Goal: Task Accomplishment & Management: Complete application form

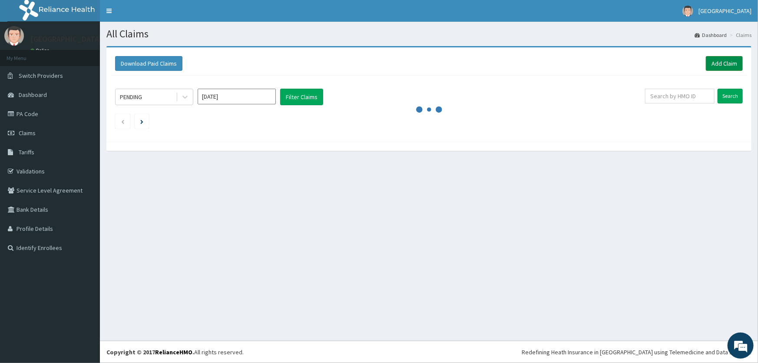
click at [729, 66] on link "Add Claim" at bounding box center [724, 63] width 37 height 15
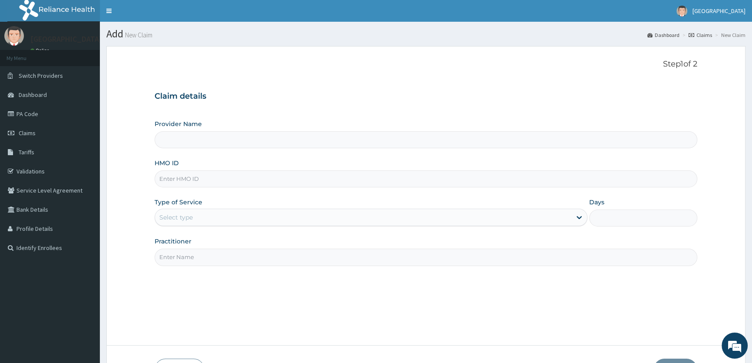
click at [180, 178] on input "HMO ID" at bounding box center [426, 178] width 543 height 17
type input "ROA Specialist Hospital"
type input "TWL/10013/A"
click at [577, 215] on icon at bounding box center [579, 217] width 9 height 9
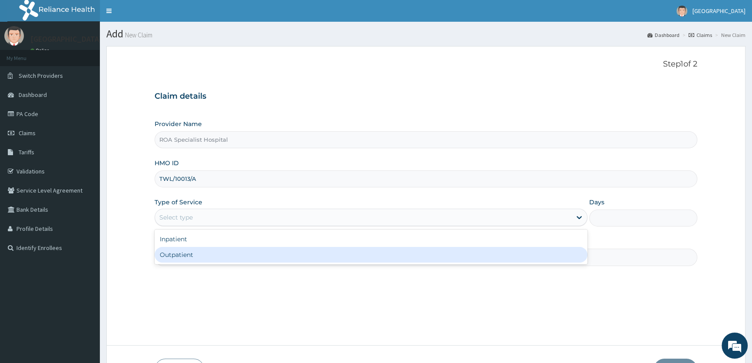
click at [492, 248] on div "Outpatient" at bounding box center [371, 255] width 432 height 16
type input "1"
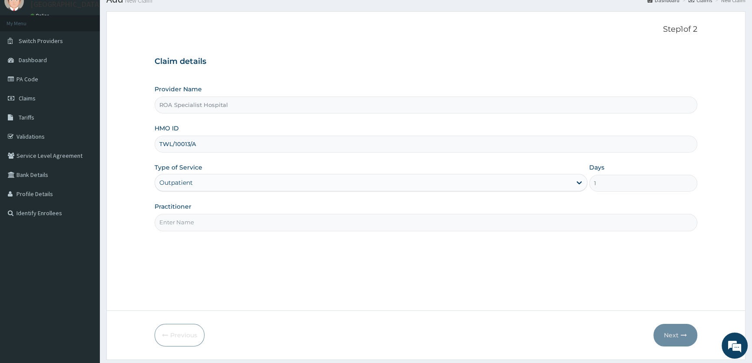
scroll to position [60, 0]
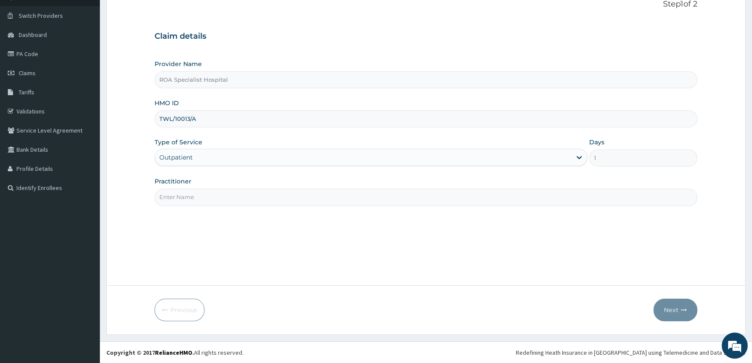
click at [543, 199] on input "Practitioner" at bounding box center [426, 196] width 543 height 17
type input "DR ONOSE"
click at [673, 313] on button "Next" at bounding box center [675, 309] width 44 height 23
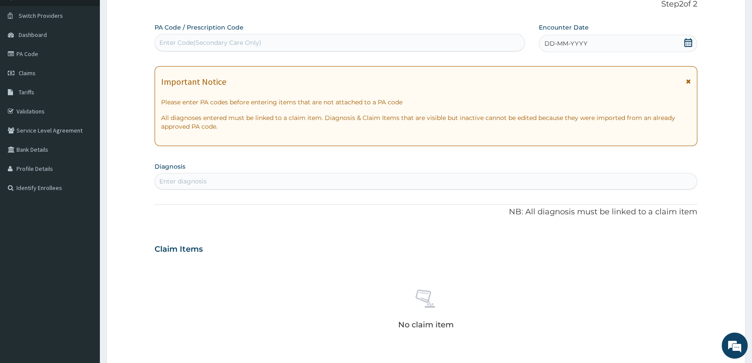
click at [227, 43] on div "Enter Code(Secondary Care Only)" at bounding box center [210, 42] width 102 height 9
paste input "PA/7EBE49"
type input "PA/7EBE49"
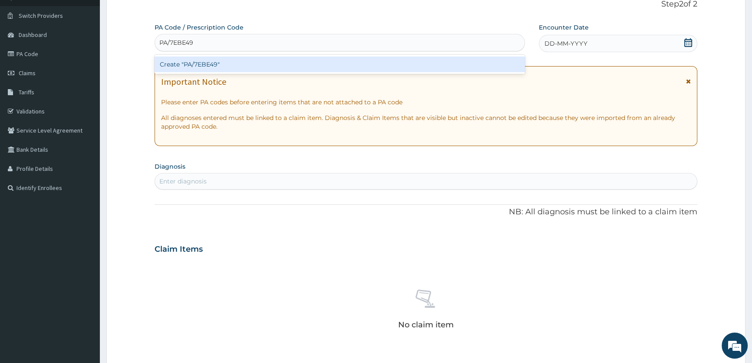
click at [202, 62] on div "Create "PA/7EBE49"" at bounding box center [340, 64] width 370 height 16
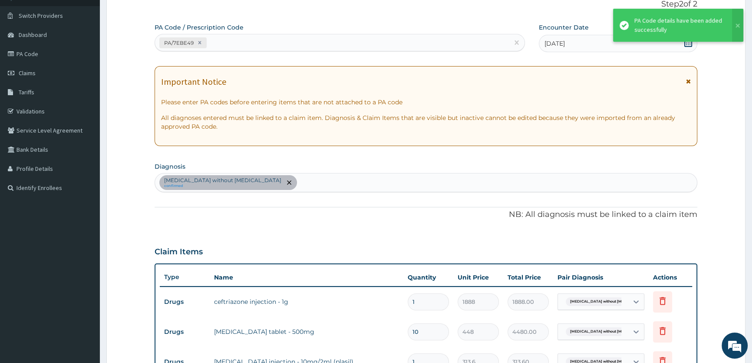
scroll to position [67, 0]
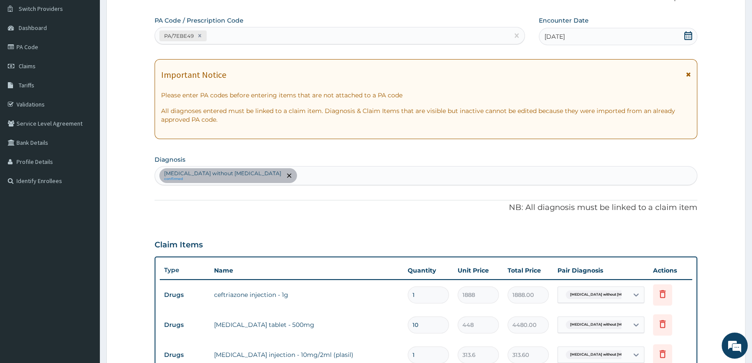
click at [280, 175] on div "Sepsis without septic shock confirmed" at bounding box center [426, 175] width 542 height 18
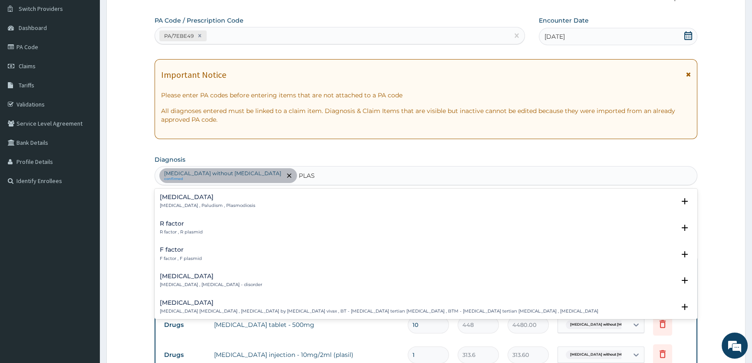
type input "PLASM"
click at [223, 202] on p "Malaria , Paludism , Plasmodiosis" at bounding box center [208, 205] width 96 height 6
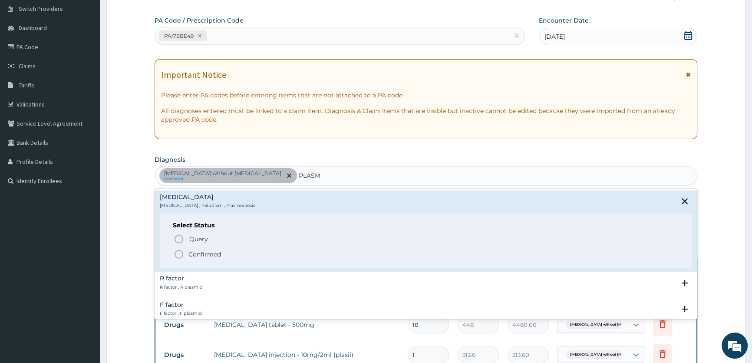
click at [183, 252] on icon "status option filled" at bounding box center [179, 254] width 10 height 10
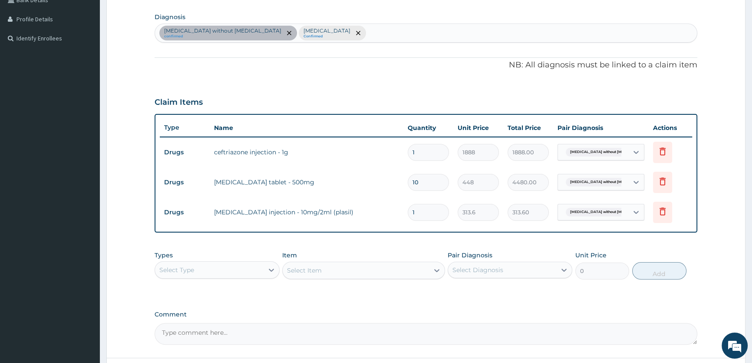
scroll to position [225, 0]
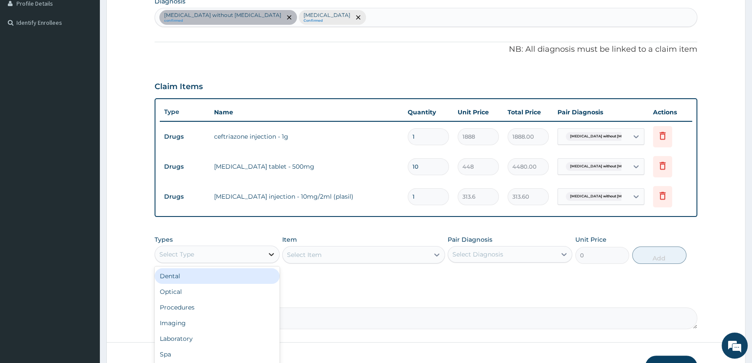
click at [269, 253] on icon at bounding box center [271, 254] width 5 height 3
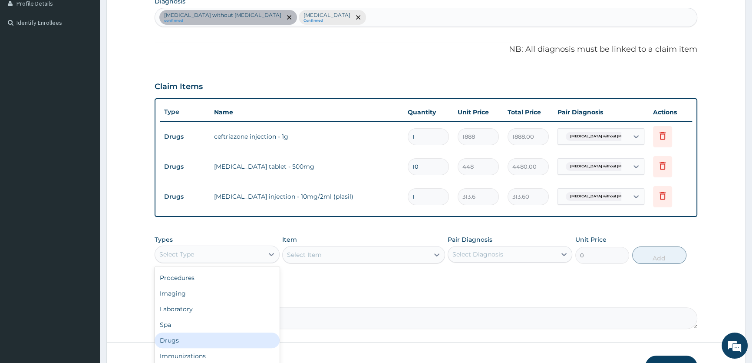
click at [211, 338] on div "Drugs" at bounding box center [217, 340] width 125 height 16
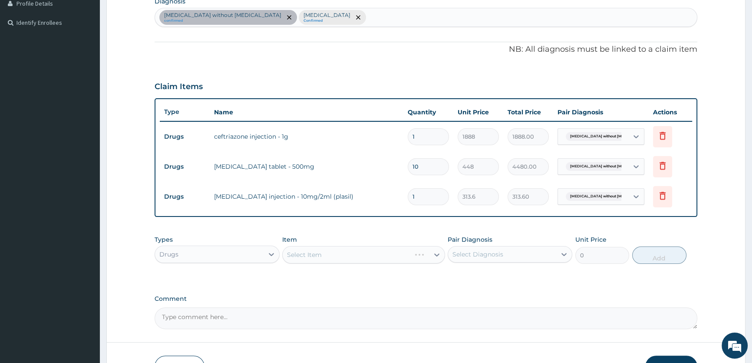
click at [438, 252] on div "Select Item" at bounding box center [363, 254] width 163 height 17
click at [433, 253] on div "Select Item" at bounding box center [363, 254] width 163 height 17
click at [435, 254] on icon at bounding box center [436, 254] width 5 height 3
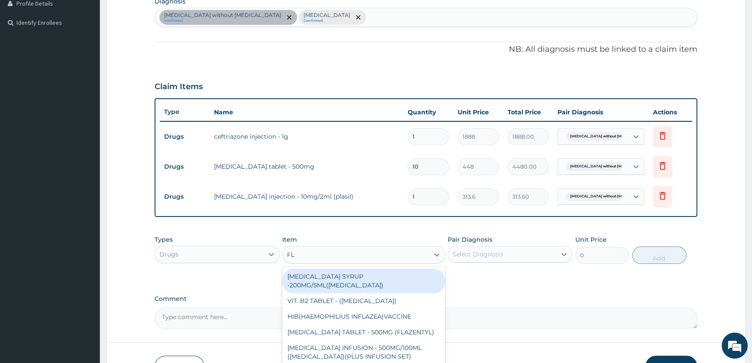
type input "F"
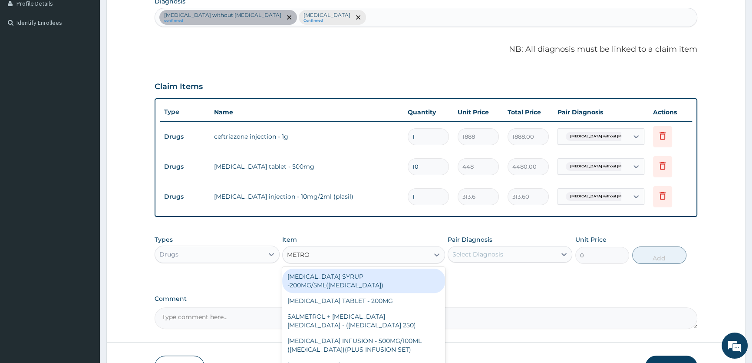
type input "METRON"
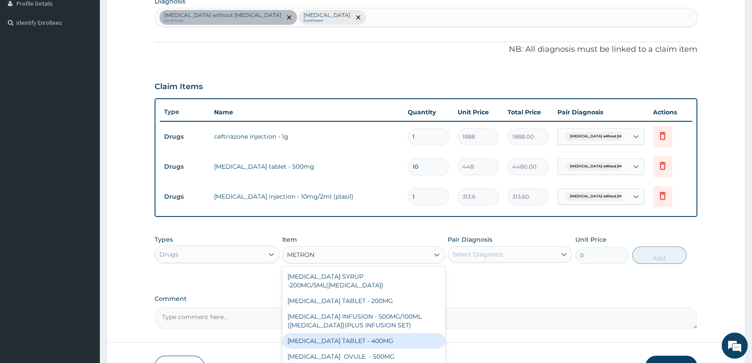
click at [386, 333] on div "METRONIDAZOLE TABLET - 400MG" at bounding box center [363, 341] width 163 height 16
type input "96"
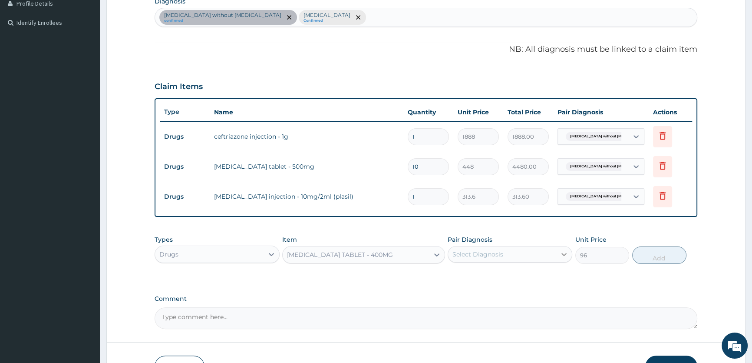
click at [567, 254] on icon at bounding box center [564, 254] width 9 height 9
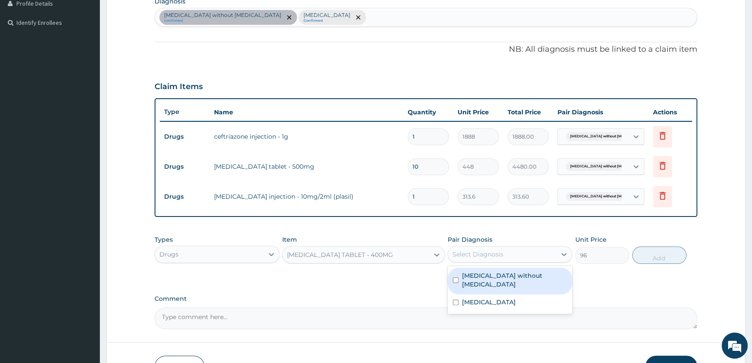
click at [530, 276] on label "Sepsis without septic shock" at bounding box center [514, 279] width 105 height 17
checkbox input "true"
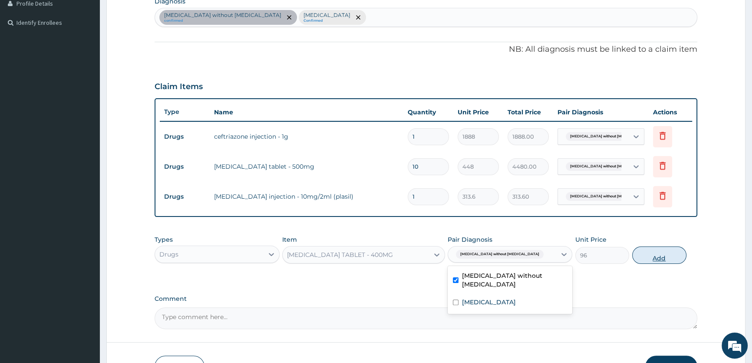
click at [665, 260] on button "Add" at bounding box center [659, 254] width 54 height 17
type input "0"
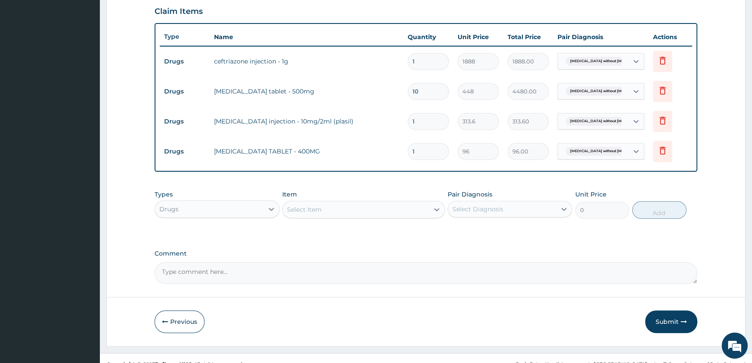
scroll to position [304, 0]
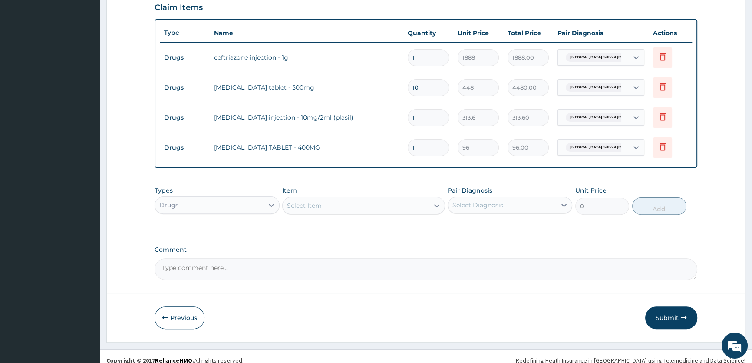
type input "10"
type input "960.00"
type input "10"
click at [438, 205] on icon at bounding box center [436, 205] width 5 height 3
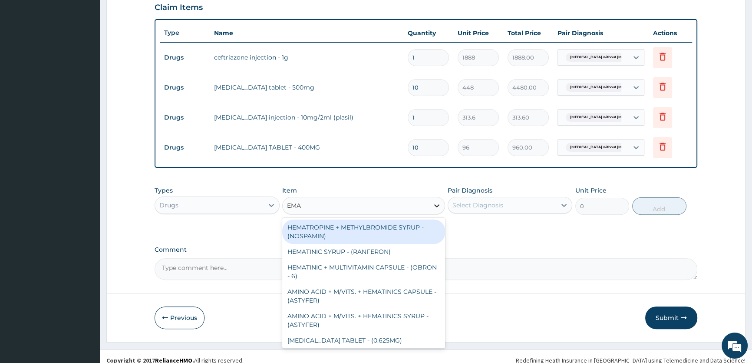
type input "EM"
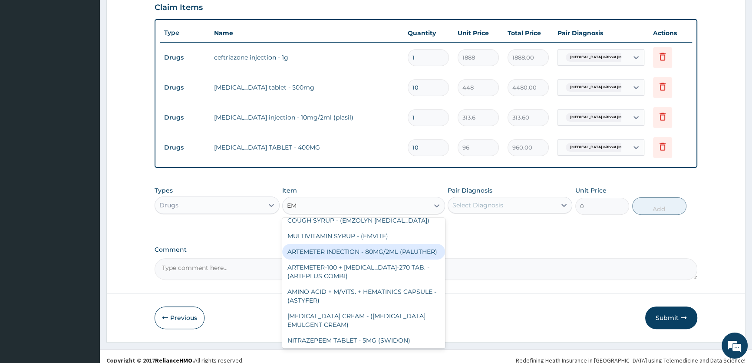
scroll to position [473, 0]
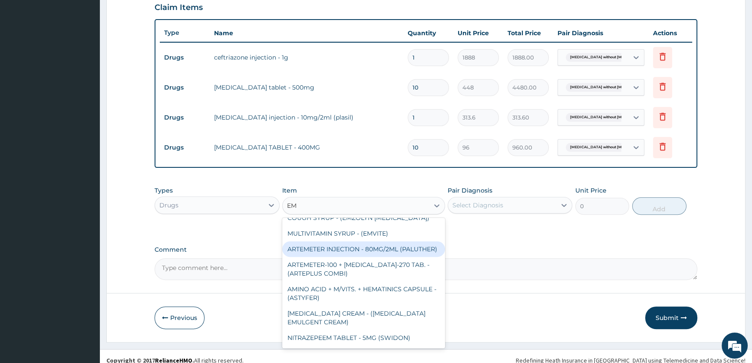
click at [386, 241] on div "ARTEMETER INJECTION - 80MG/2ML (PALUTHER)" at bounding box center [363, 249] width 163 height 16
type input "800"
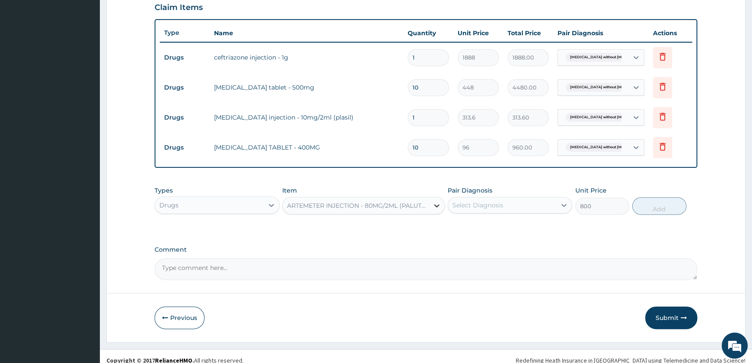
click at [431, 204] on div at bounding box center [437, 206] width 16 height 16
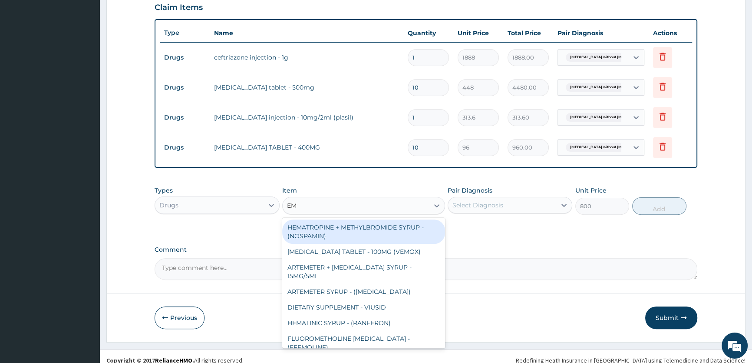
type input "E"
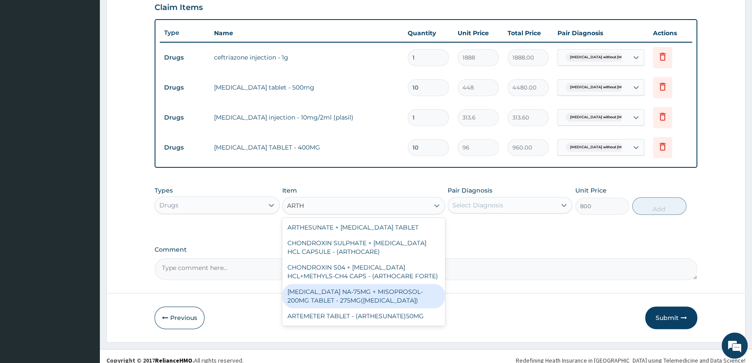
type input "ART"
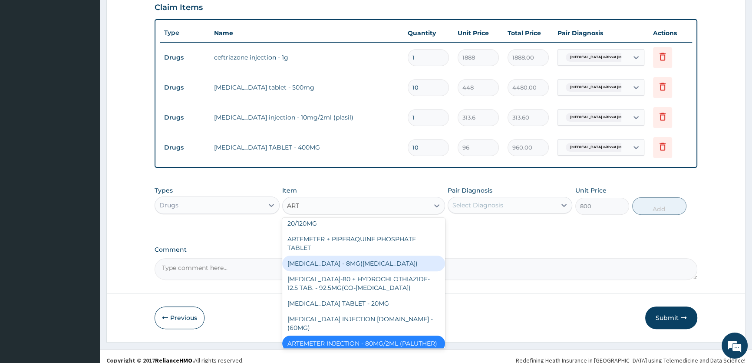
scroll to position [395, 0]
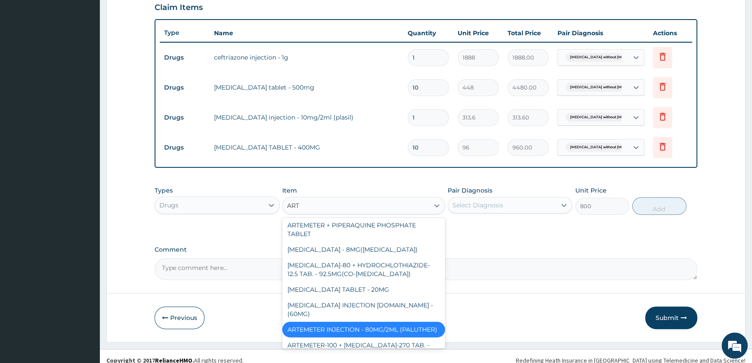
click at [341, 321] on div "ARTEMETER INJECTION - 80MG/2ML (PALUTHER)" at bounding box center [363, 329] width 163 height 16
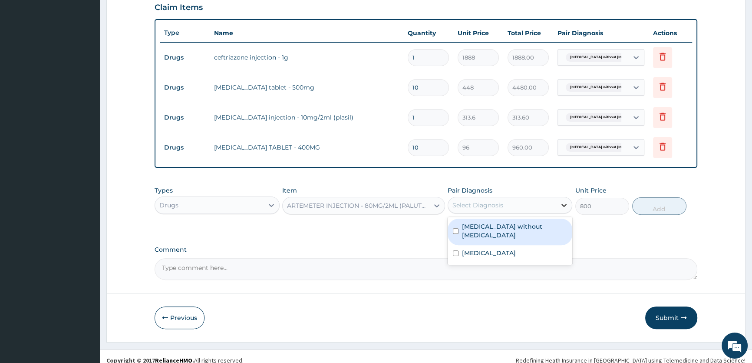
click at [567, 204] on icon at bounding box center [564, 205] width 9 height 9
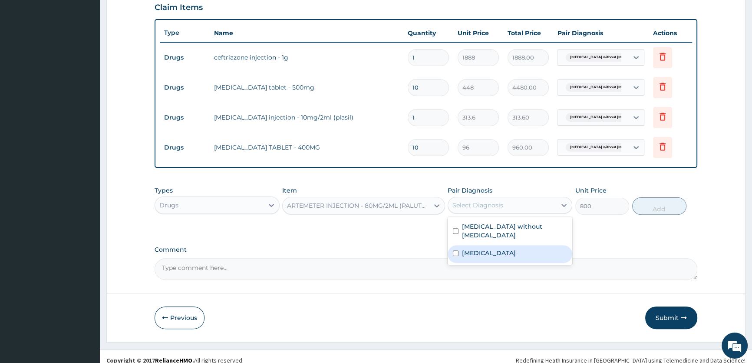
click at [526, 245] on div "Malaria" at bounding box center [510, 254] width 125 height 18
checkbox input "true"
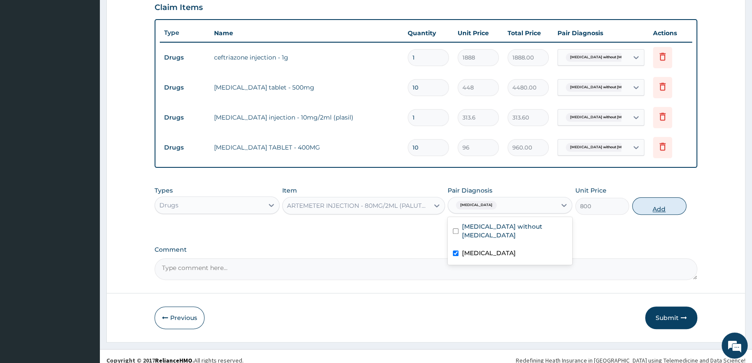
click at [658, 208] on button "Add" at bounding box center [659, 205] width 54 height 17
type input "0"
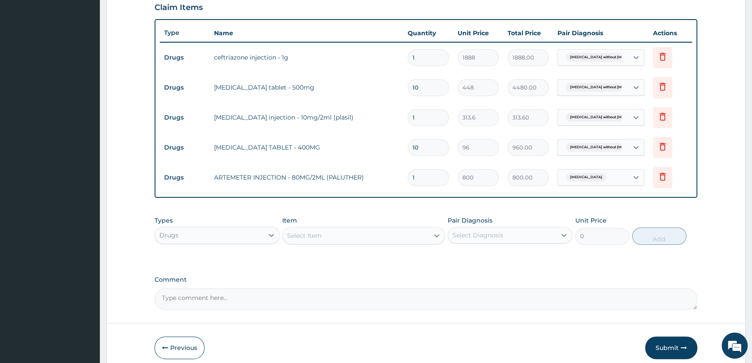
type input "0.00"
type input "2"
type input "1600.00"
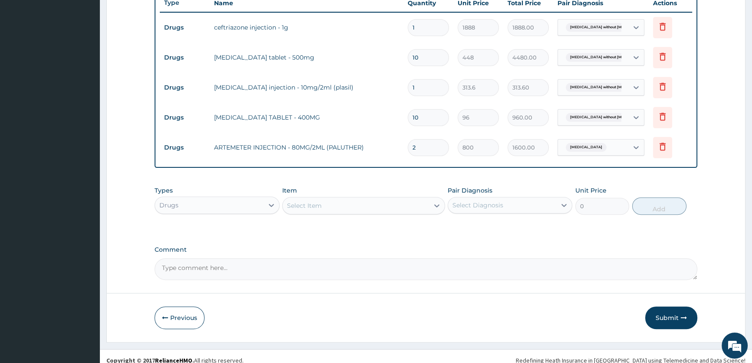
scroll to position [342, 0]
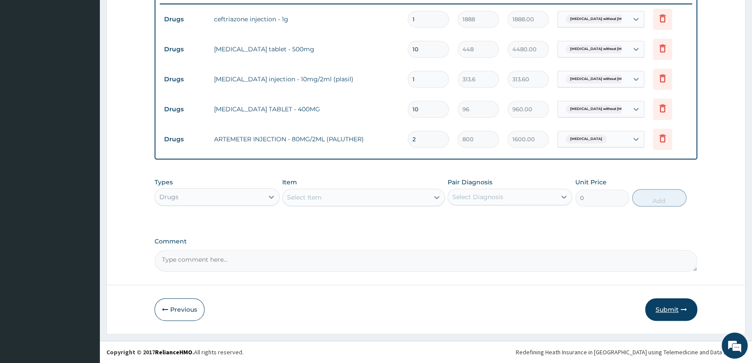
type input "2"
click at [673, 306] on button "Submit" at bounding box center [671, 309] width 52 height 23
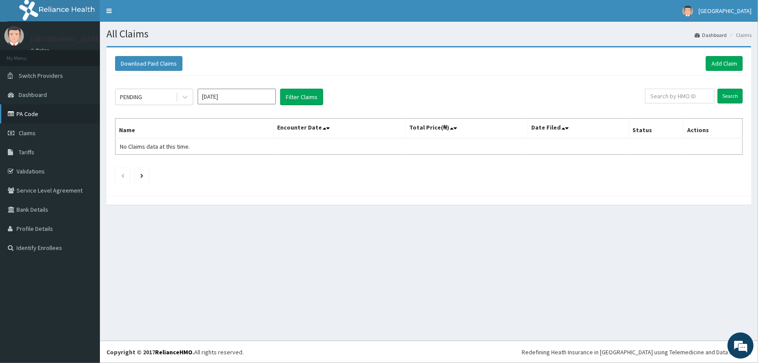
click at [32, 112] on link "PA Code" at bounding box center [50, 113] width 100 height 19
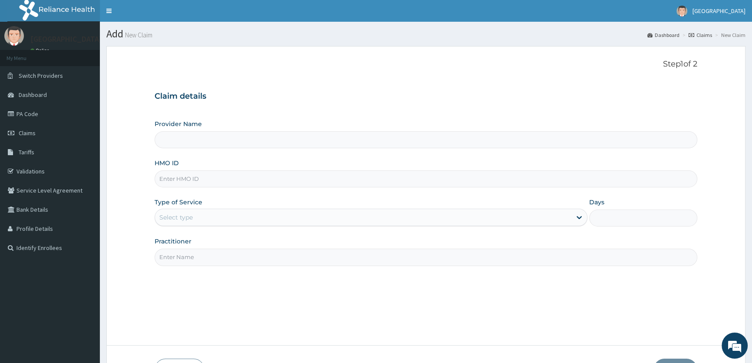
type input "ROA Specialist Hospital"
click at [178, 178] on input "HMO ID" at bounding box center [426, 178] width 543 height 17
type input "PED/10136/B"
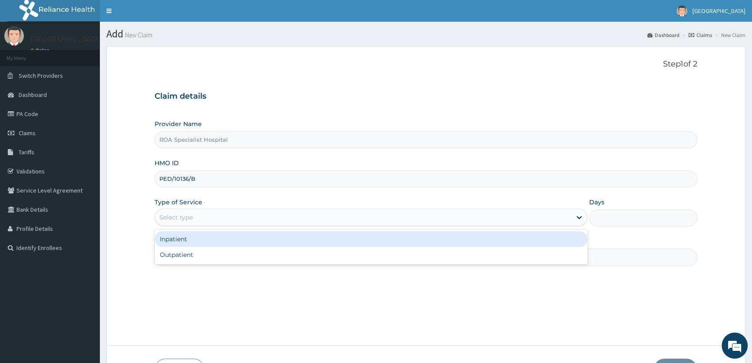
click at [175, 219] on div "Select type" at bounding box center [175, 217] width 33 height 9
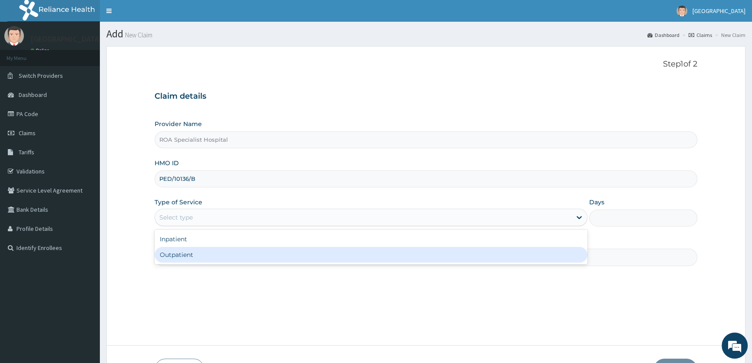
drag, startPoint x: 177, startPoint y: 253, endPoint x: 302, endPoint y: 287, distance: 129.5
click at [178, 254] on div "Outpatient" at bounding box center [371, 255] width 432 height 16
type input "1"
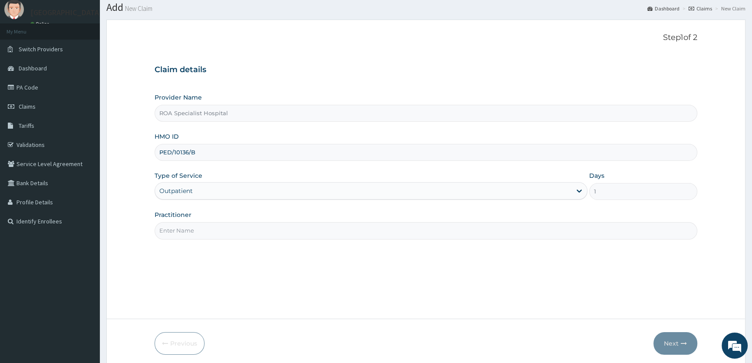
scroll to position [60, 0]
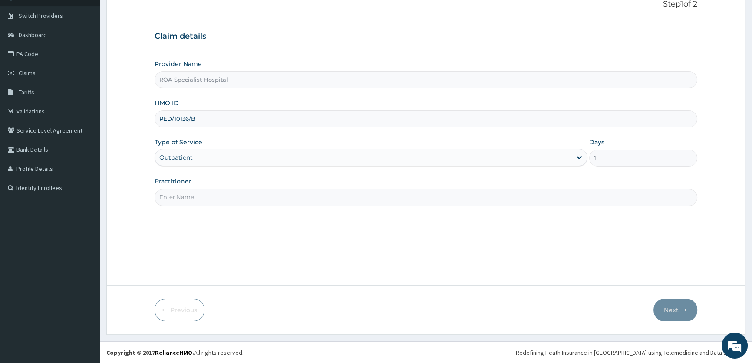
click at [190, 197] on input "Practitioner" at bounding box center [426, 196] width 543 height 17
type input "DR. ABIDEMI"
click at [669, 304] on button "Next" at bounding box center [675, 309] width 44 height 23
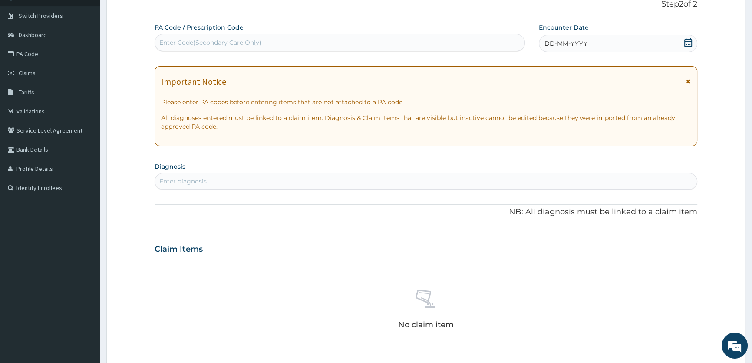
click at [213, 41] on div "Enter Code(Secondary Care Only)" at bounding box center [210, 42] width 102 height 9
paste input "PA/C2125A"
type input "PA/C2125A"
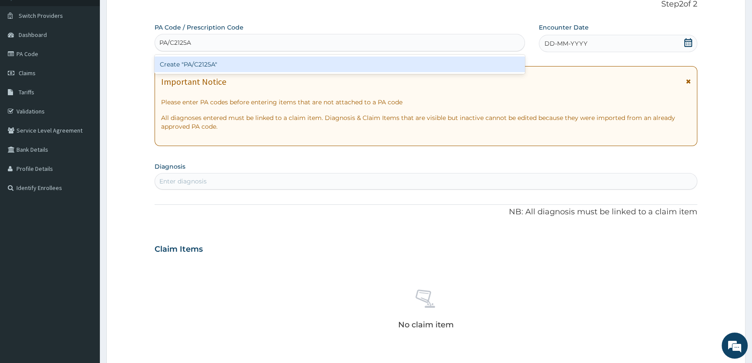
click at [199, 63] on div "Create "PA/C2125A"" at bounding box center [340, 64] width 370 height 16
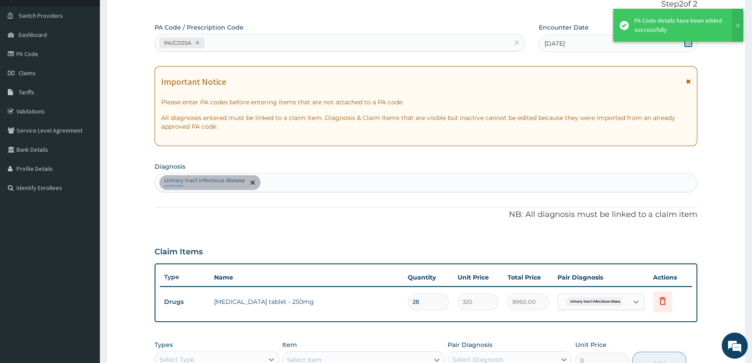
scroll to position [221, 0]
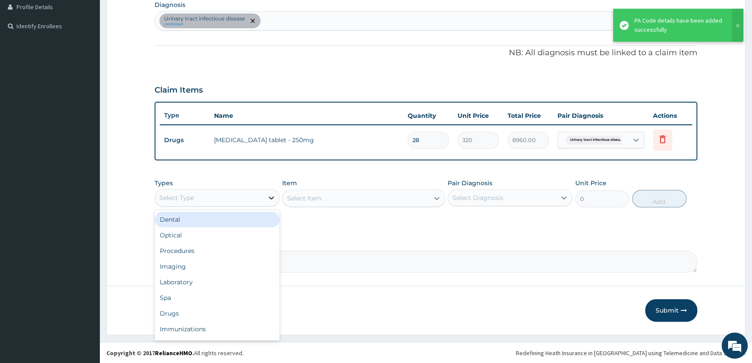
click at [274, 197] on icon at bounding box center [271, 197] width 9 height 9
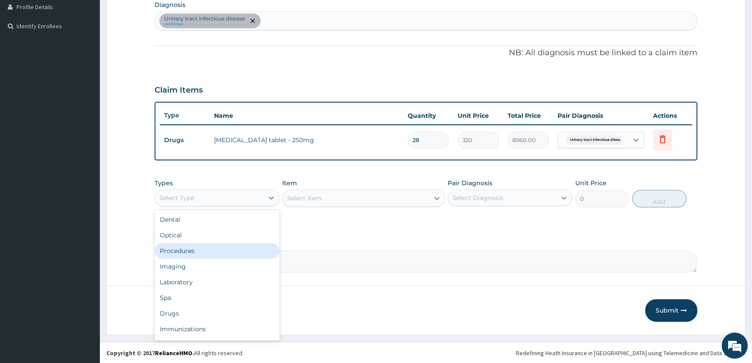
drag, startPoint x: 237, startPoint y: 249, endPoint x: 350, endPoint y: 240, distance: 113.7
click at [238, 249] on div "Procedures" at bounding box center [217, 251] width 125 height 16
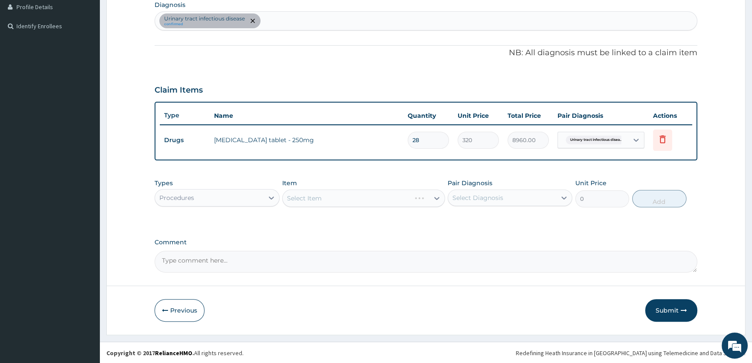
click at [429, 196] on div "Select Item" at bounding box center [363, 197] width 163 height 17
click at [445, 199] on div "Types Procedures Item Select Item Pair Diagnosis Select Diagnosis Unit Price 0 …" at bounding box center [426, 192] width 543 height 37
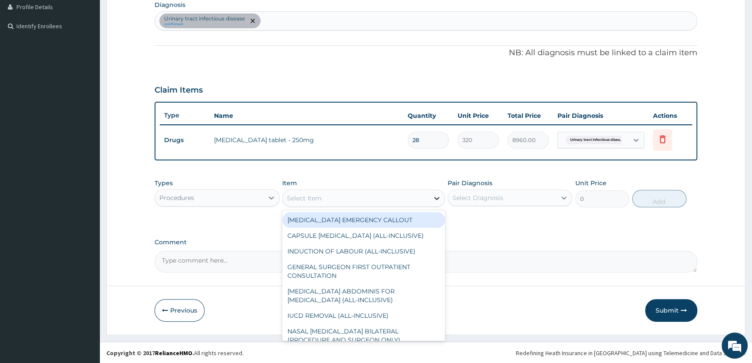
click at [433, 196] on icon at bounding box center [436, 198] width 9 height 9
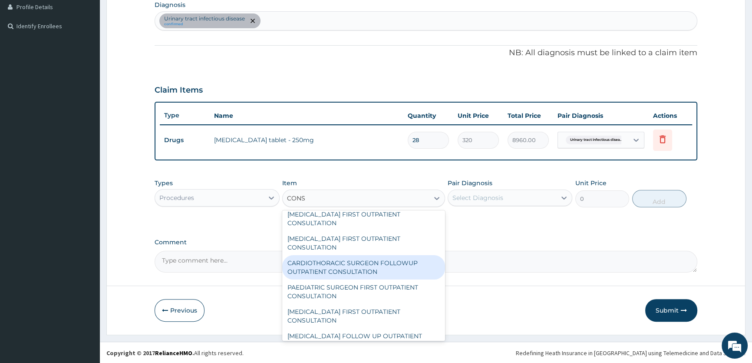
scroll to position [39, 0]
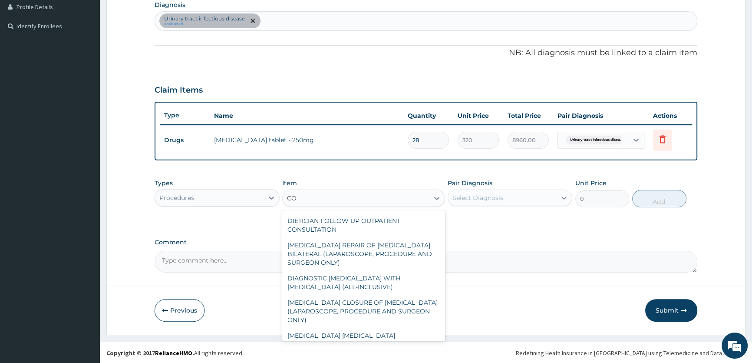
type input "C"
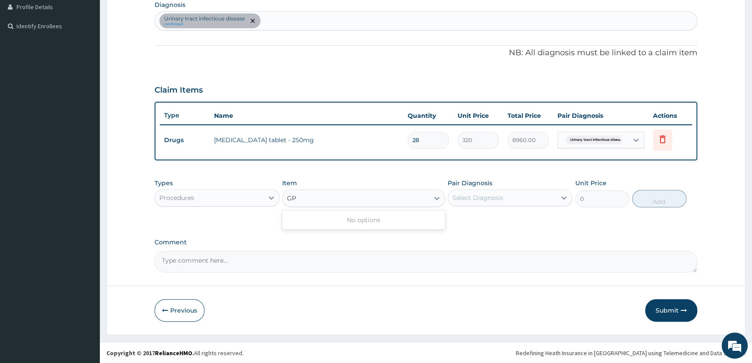
scroll to position [0, 0]
type input "G"
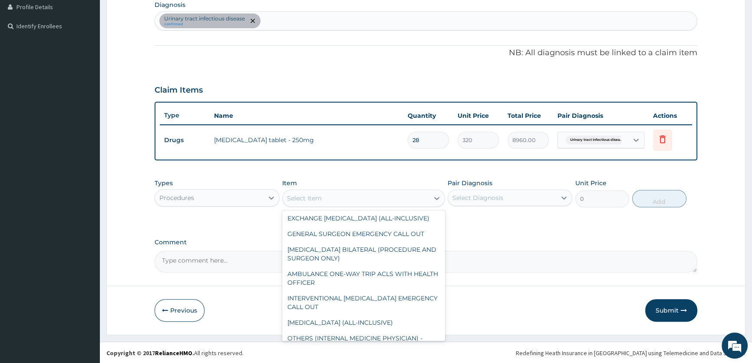
scroll to position [322, 0]
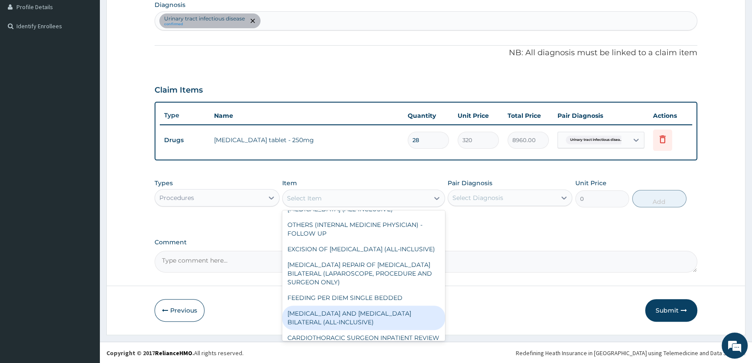
click at [435, 330] on div "OOPHORECTOMY AND SALPINGECTOMY BILATERAL (ALL-INCLUSIVE)" at bounding box center [363, 317] width 163 height 24
type input "472500"
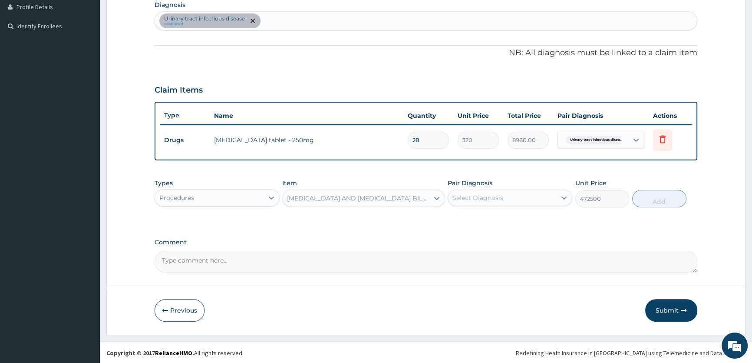
click at [435, 331] on form "Step 2 of 2 PA Code / Prescription Code PA/C2125A Encounter Date 11-09-2025 Imp…" at bounding box center [425, 80] width 639 height 510
click at [439, 195] on icon at bounding box center [436, 198] width 9 height 9
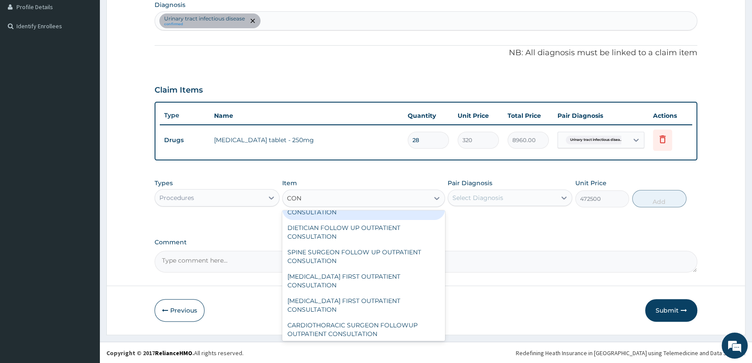
scroll to position [0, 0]
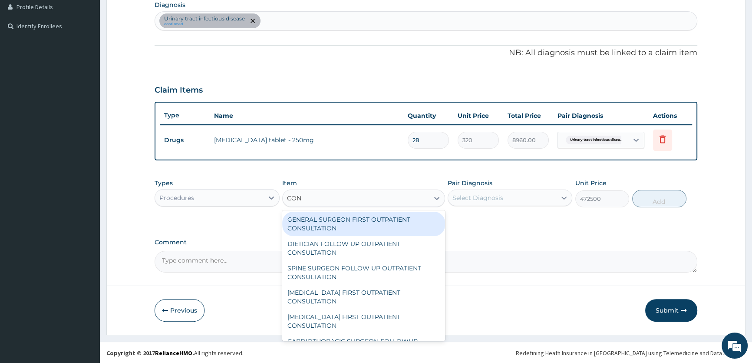
type input "CONS"
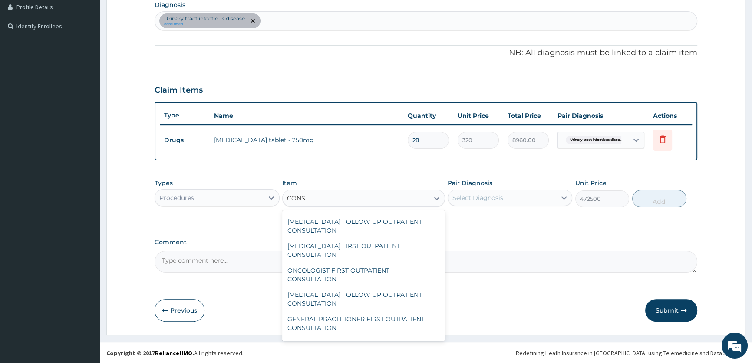
scroll to position [1252, 0]
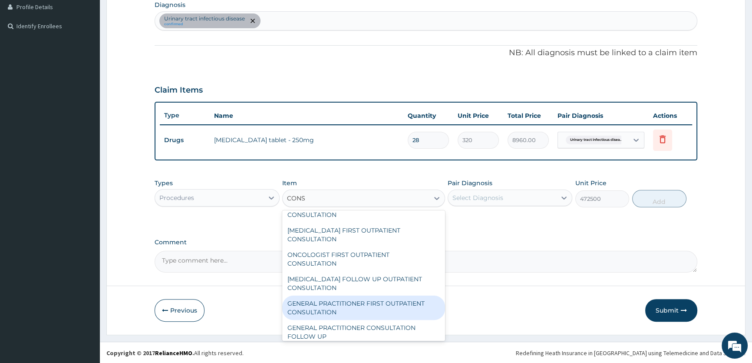
click at [379, 312] on div "GENERAL PRACTITIONER FIRST OUTPATIENT CONSULTATION" at bounding box center [363, 307] width 163 height 24
type input "4500"
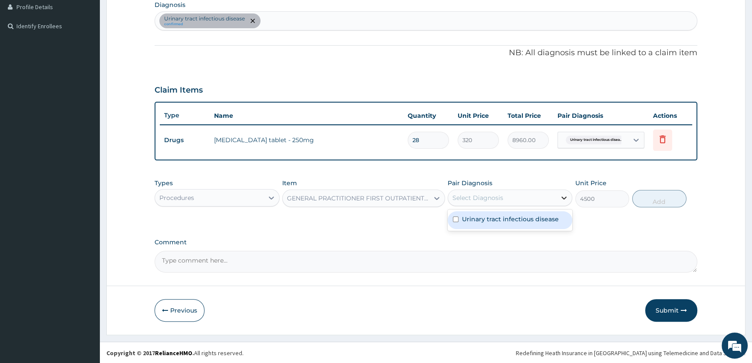
click at [561, 195] on icon at bounding box center [564, 197] width 9 height 9
click at [540, 218] on label "Urinary tract infectious disease" at bounding box center [510, 218] width 97 height 9
checkbox input "true"
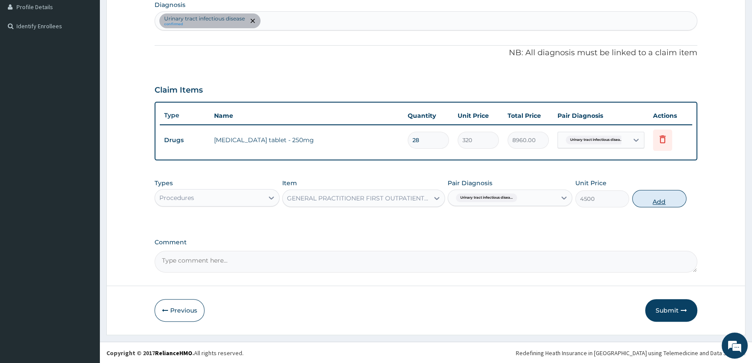
click at [648, 198] on button "Add" at bounding box center [659, 198] width 54 height 17
type input "0"
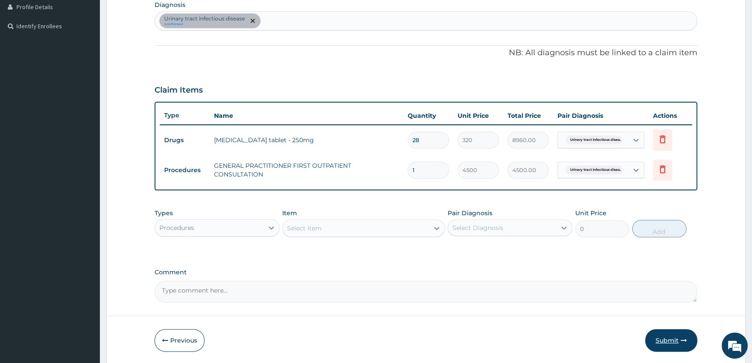
click at [663, 337] on button "Submit" at bounding box center [671, 340] width 52 height 23
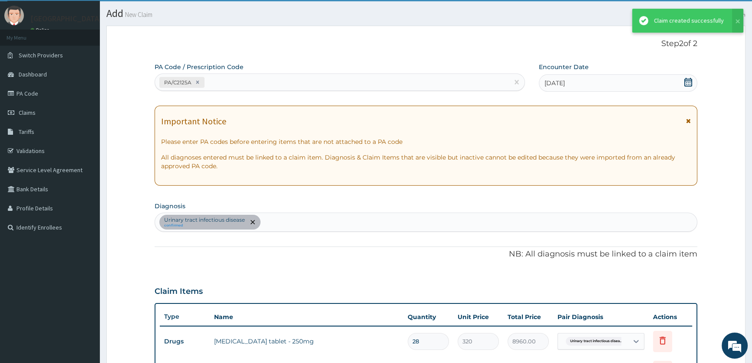
scroll to position [221, 0]
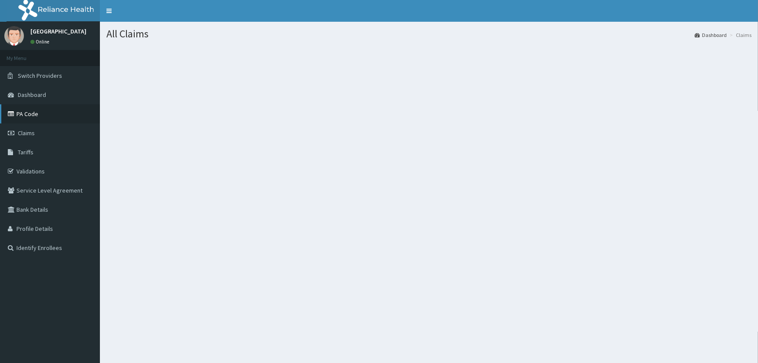
click at [29, 115] on link "PA Code" at bounding box center [50, 113] width 100 height 19
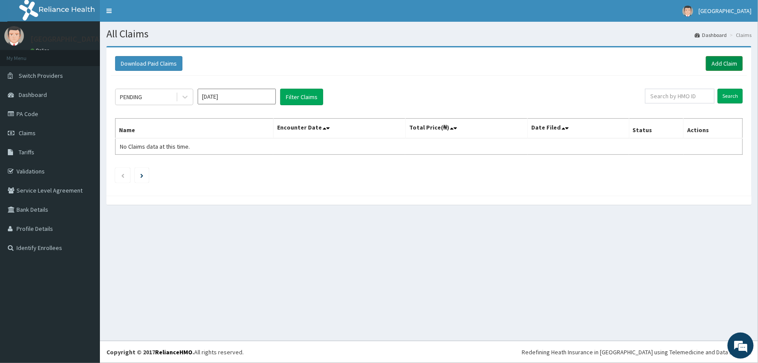
click at [728, 69] on link "Add Claim" at bounding box center [724, 63] width 37 height 15
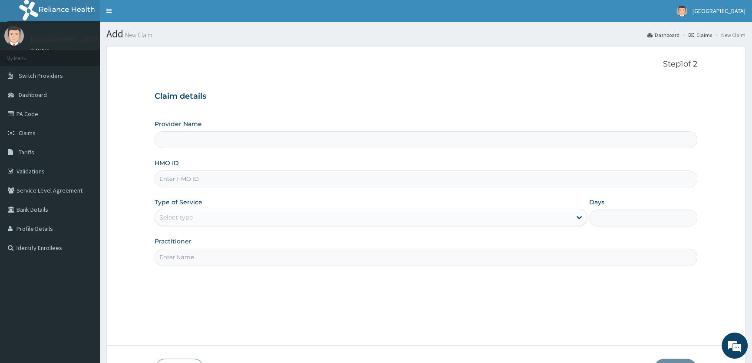
click at [186, 181] on input "HMO ID" at bounding box center [426, 178] width 543 height 17
type input "ROA Specialist Hospital"
type input "ANL/10016/B"
click at [197, 220] on div "Select type" at bounding box center [363, 217] width 416 height 14
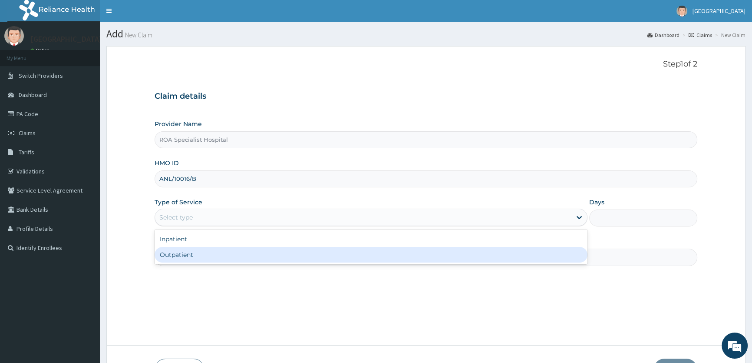
click at [192, 254] on div "Outpatient" at bounding box center [371, 255] width 432 height 16
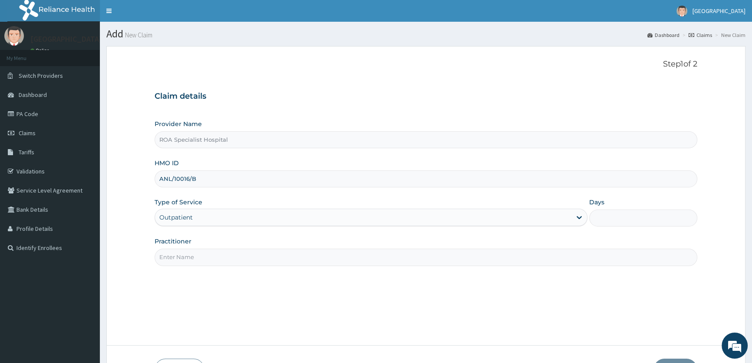
type input "1"
click at [191, 254] on input "Practitioner" at bounding box center [426, 256] width 543 height 17
type input "DR ONOSE"
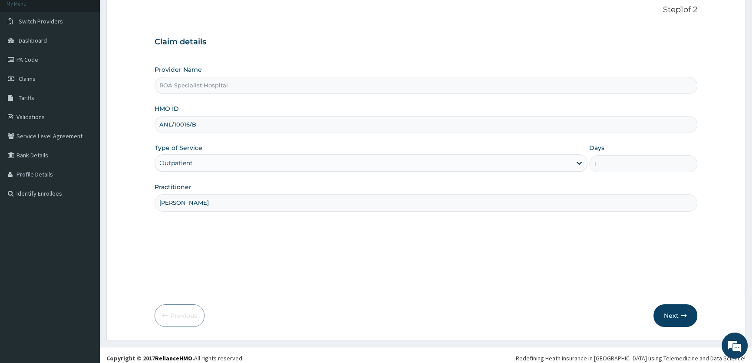
scroll to position [60, 0]
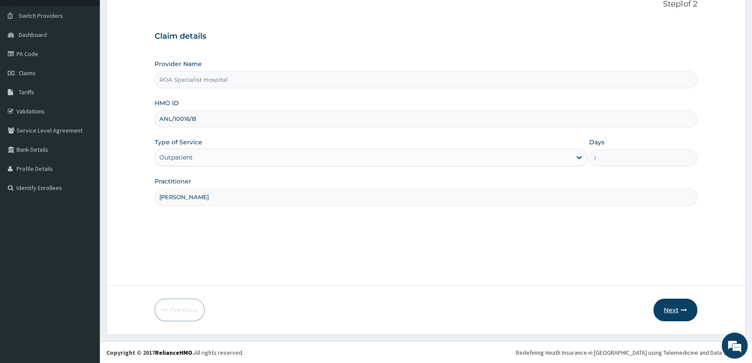
click at [669, 308] on button "Next" at bounding box center [675, 309] width 44 height 23
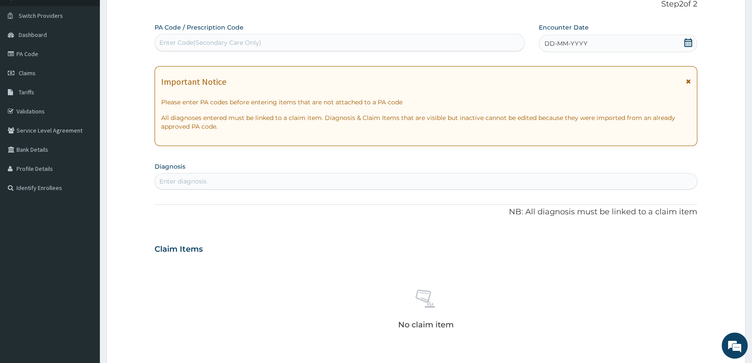
click at [193, 39] on div "Enter Code(Secondary Care Only)" at bounding box center [210, 42] width 102 height 9
paste input "PA/5198FA"
type input "PA/5198FA"
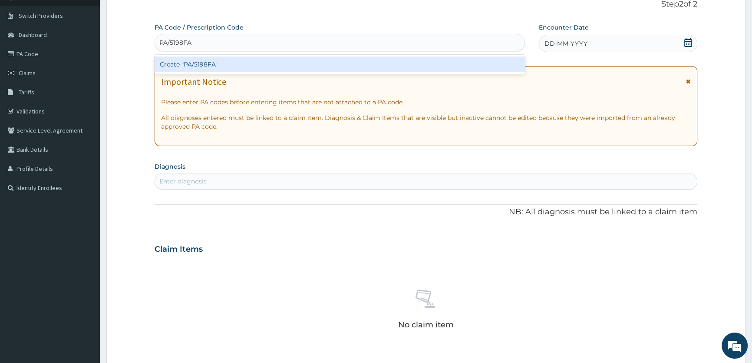
click at [196, 62] on div "Create "PA/5198FA"" at bounding box center [340, 64] width 370 height 16
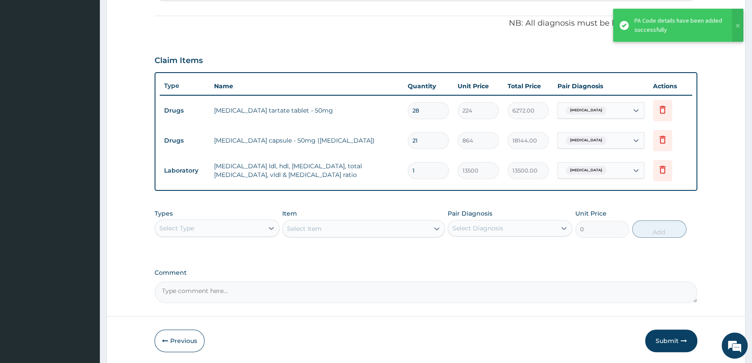
scroll to position [264, 0]
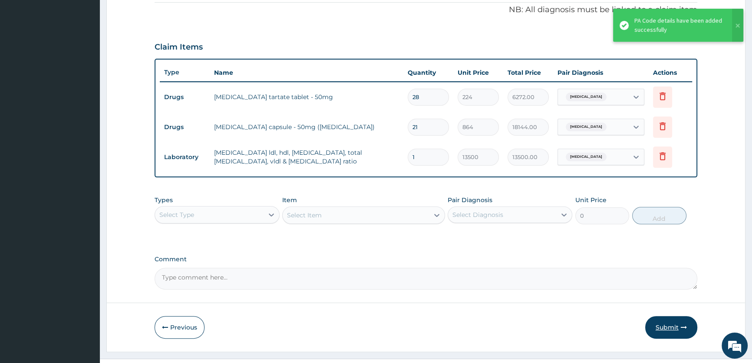
click at [673, 325] on button "Submit" at bounding box center [671, 327] width 52 height 23
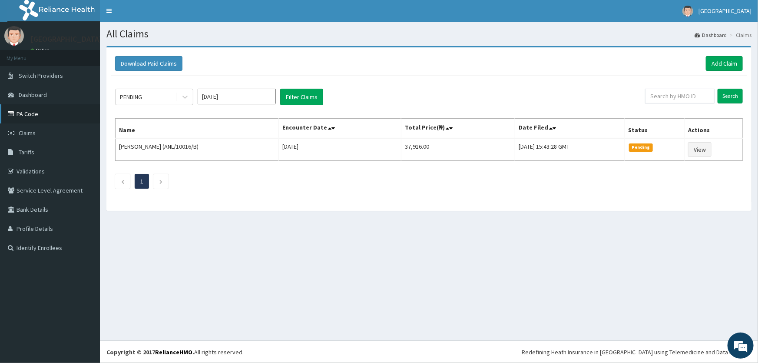
click at [26, 109] on link "PA Code" at bounding box center [50, 113] width 100 height 19
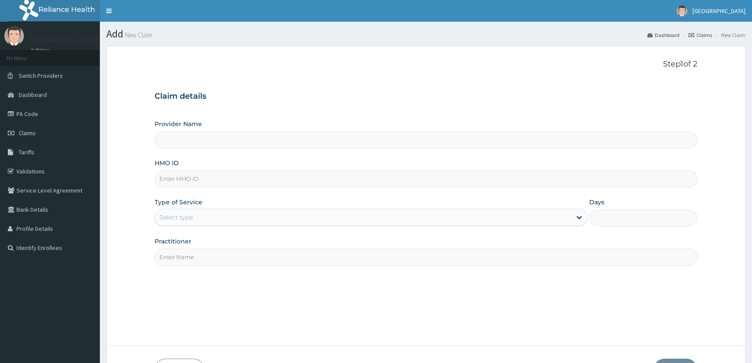
click at [178, 178] on input "HMO ID" at bounding box center [426, 178] width 543 height 17
type input "ROA Specialist Hospital"
type input "ANL/10016/B"
click at [293, 220] on div "Select type" at bounding box center [363, 217] width 416 height 14
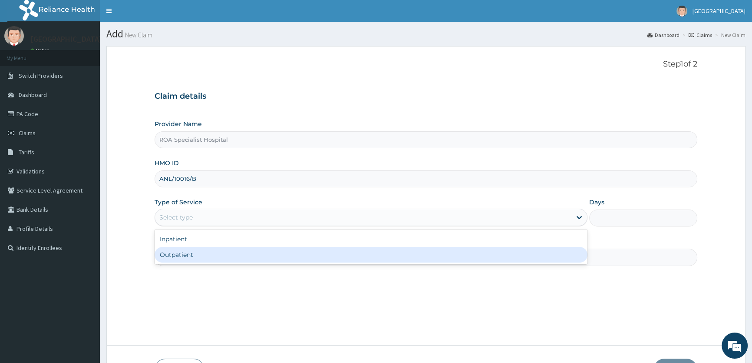
click at [283, 250] on div "Outpatient" at bounding box center [371, 255] width 432 height 16
type input "1"
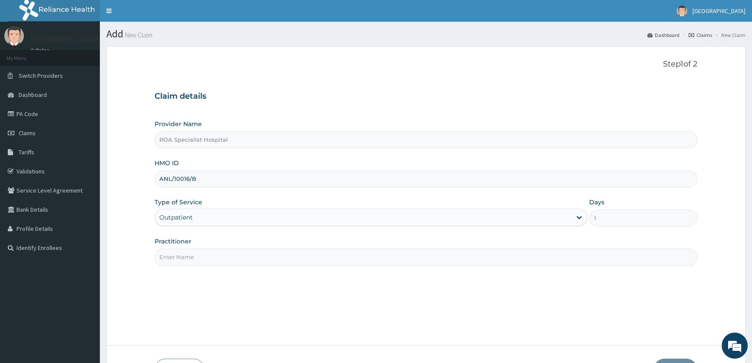
click at [294, 245] on div "Practitioner" at bounding box center [426, 251] width 543 height 29
click at [283, 262] on input "Practitioner" at bounding box center [426, 256] width 543 height 17
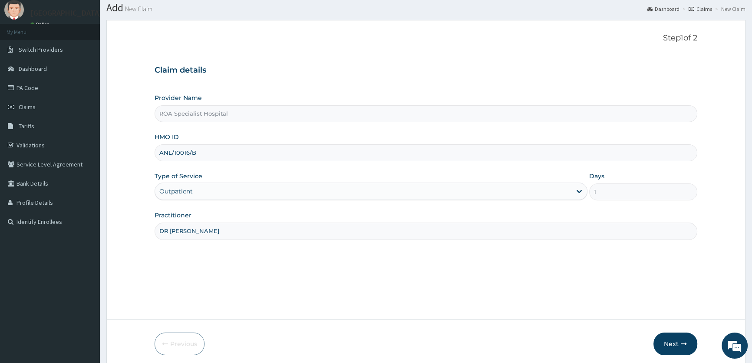
scroll to position [60, 0]
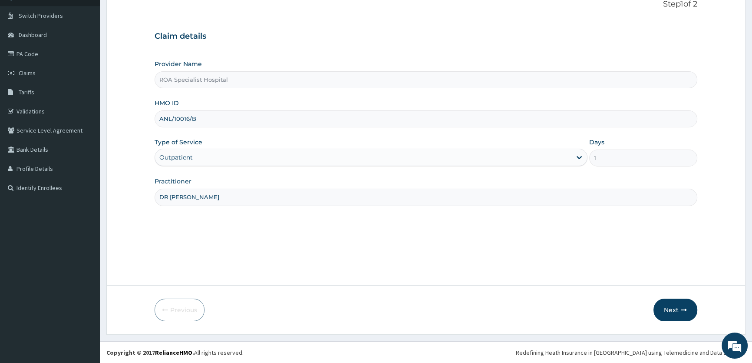
click at [181, 195] on input "DR [PERSON_NAME]" at bounding box center [426, 196] width 543 height 17
type input "DR [PERSON_NAME]"
click at [677, 313] on button "Next" at bounding box center [675, 309] width 44 height 23
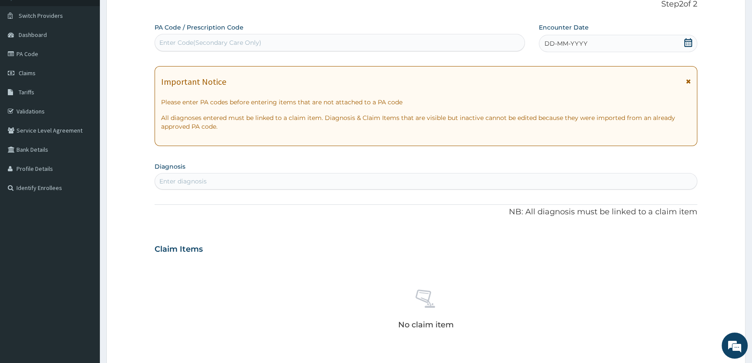
click at [211, 38] on div "Enter Code(Secondary Care Only)" at bounding box center [210, 42] width 102 height 9
paste input "PA/5198FA"
type input "PA/5198FA"
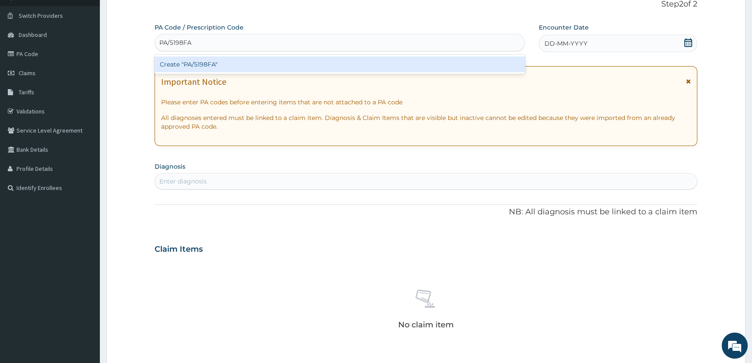
click at [211, 61] on div "Create "PA/5198FA"" at bounding box center [340, 64] width 370 height 16
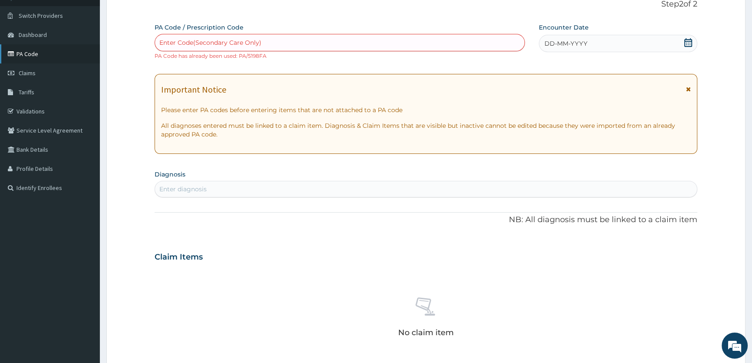
click at [33, 55] on link "PA Code" at bounding box center [50, 53] width 100 height 19
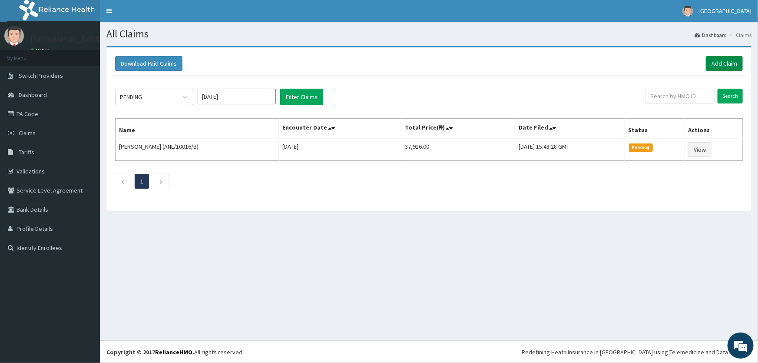
click at [719, 59] on link "Add Claim" at bounding box center [724, 63] width 37 height 15
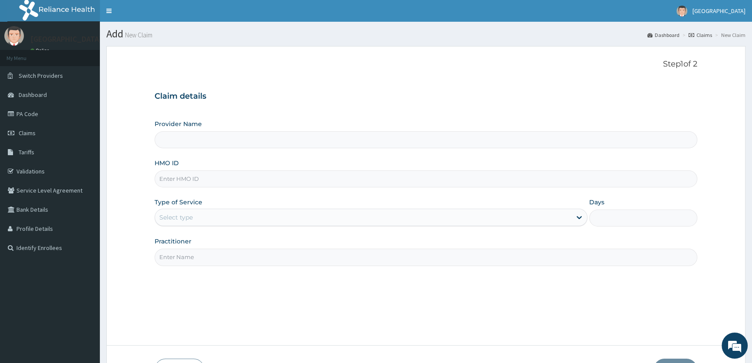
type input "ROA Specialist Hospital"
click at [182, 180] on input "HMO ID" at bounding box center [426, 178] width 543 height 17
type input "ANL/10016/B"
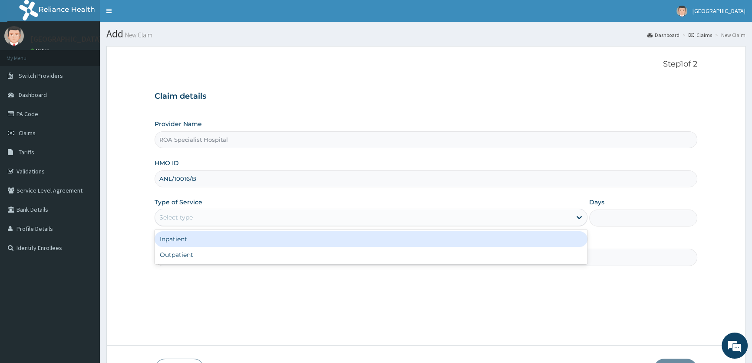
click at [297, 221] on div "Select type" at bounding box center [363, 217] width 416 height 14
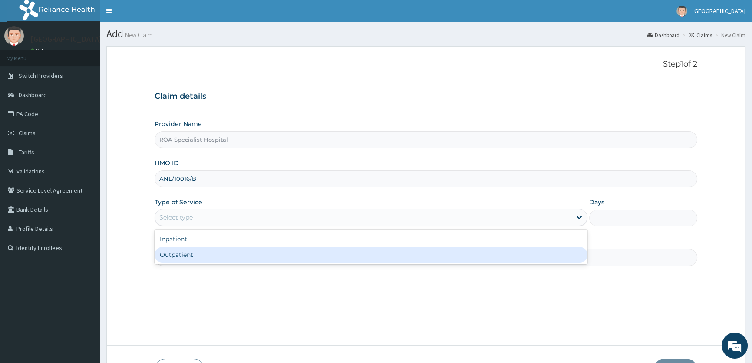
click at [279, 256] on div "Outpatient" at bounding box center [371, 255] width 432 height 16
type input "1"
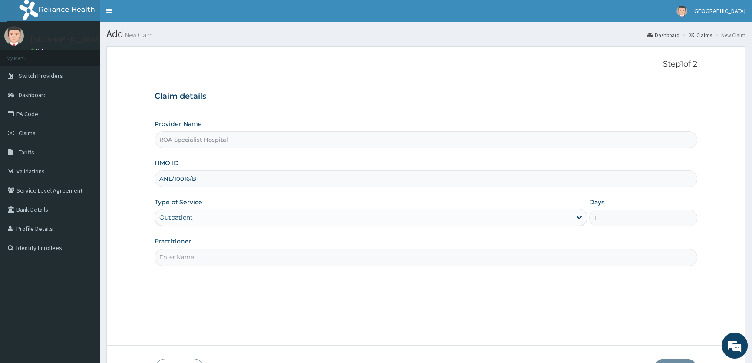
click at [387, 248] on input "Practitioner" at bounding box center [426, 256] width 543 height 17
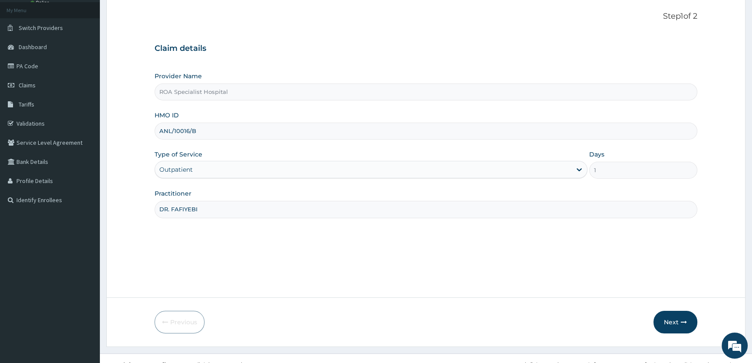
scroll to position [60, 0]
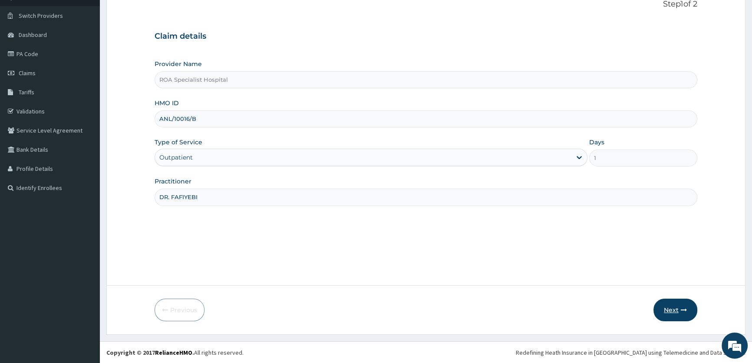
type input "DR. FAFIYEBI"
click at [677, 307] on button "Next" at bounding box center [675, 309] width 44 height 23
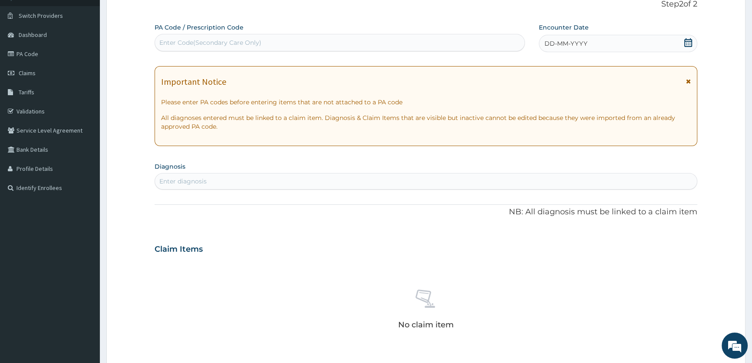
click at [189, 42] on div "Enter Code(Secondary Care Only)" at bounding box center [210, 42] width 102 height 9
paste input "PA/5198FA"
type input "PA/5198FA"
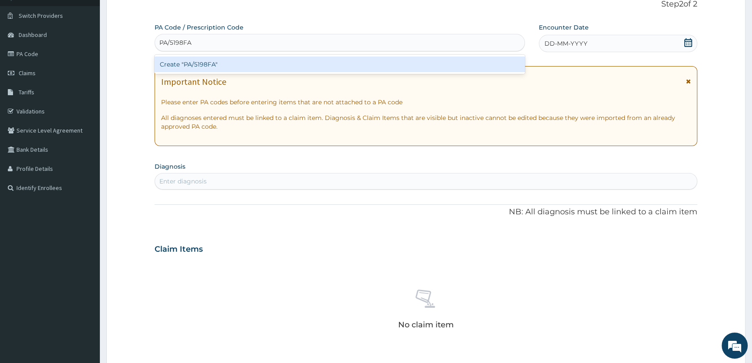
click at [192, 63] on div "Create "PA/5198FA"" at bounding box center [340, 64] width 370 height 16
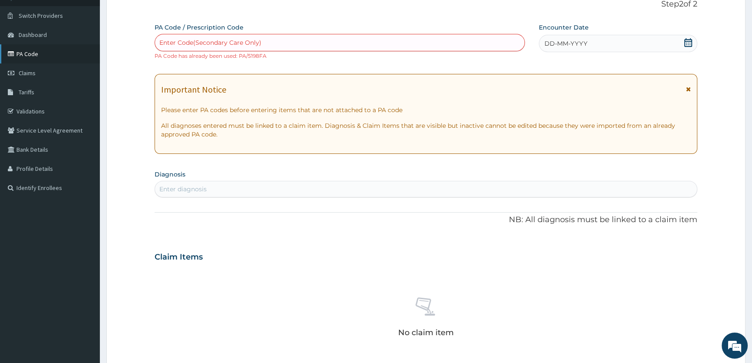
click at [29, 53] on link "PA Code" at bounding box center [50, 53] width 100 height 19
